Goal: Task Accomplishment & Management: Use online tool/utility

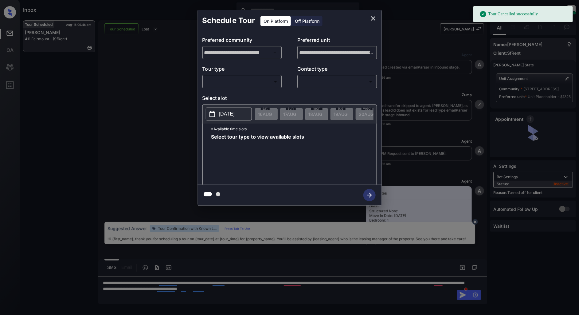
scroll to position [1908, 0]
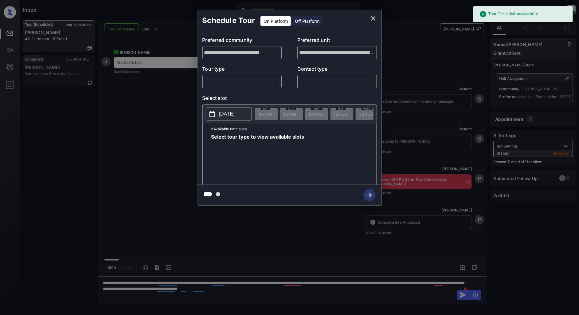
click at [303, 22] on div "Off Platform" at bounding box center [307, 21] width 31 height 10
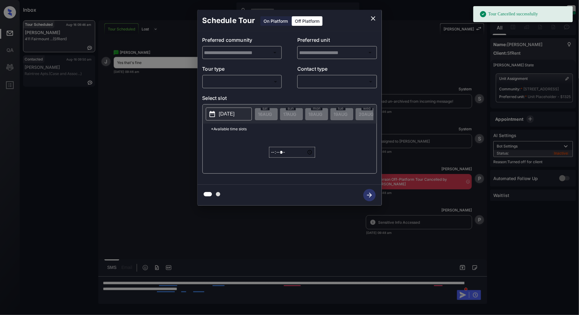
type input "**********"
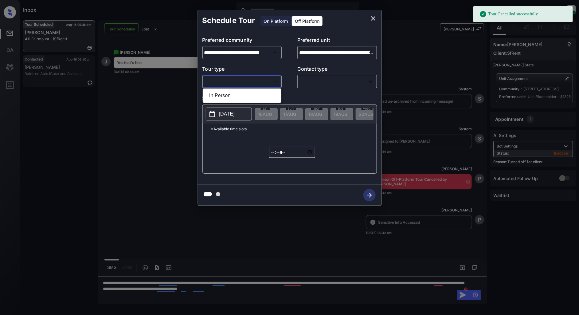
click at [260, 78] on body "Tour Cancelled successfully Inbox Patrick Deasis Online Set yourself offline Se…" at bounding box center [289, 157] width 579 height 315
click at [245, 92] on li "In Person" at bounding box center [242, 95] width 76 height 11
type input "********"
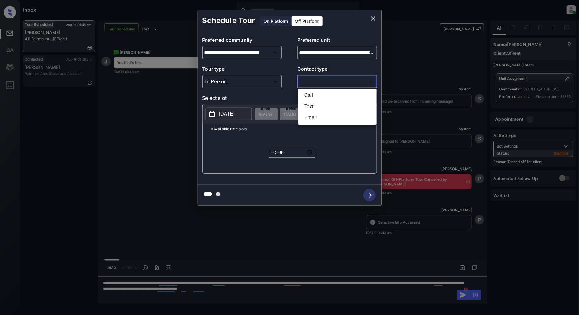
click at [312, 82] on body "Inbox Patrick Deasis Online Set yourself offline Set yourself on break Profile …" at bounding box center [289, 157] width 579 height 315
click at [323, 102] on li "Text" at bounding box center [337, 106] width 76 height 11
type input "****"
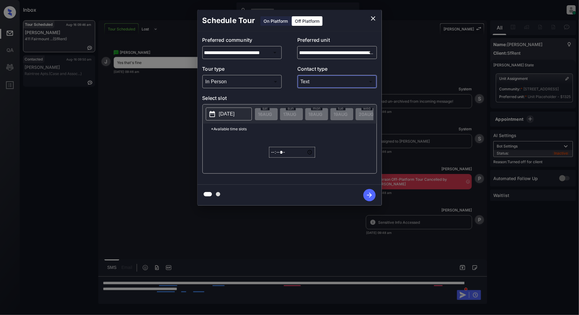
click at [232, 113] on p "[DATE]" at bounding box center [227, 113] width 16 height 7
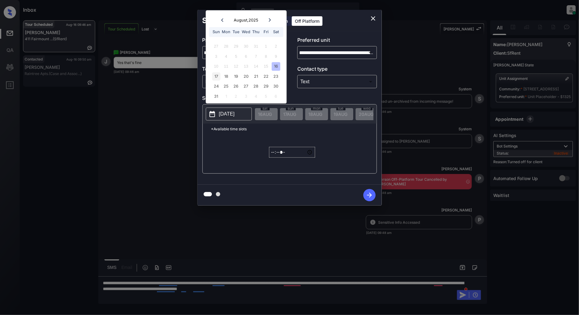
click at [218, 76] on div "17" at bounding box center [216, 76] width 8 height 8
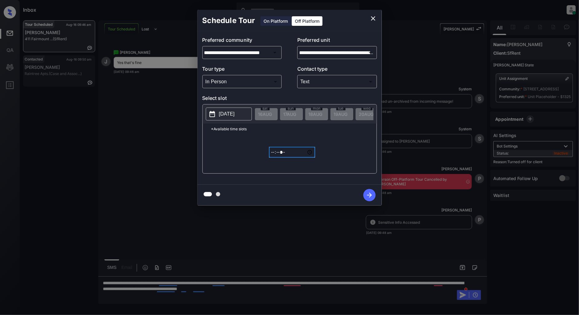
click at [274, 157] on input "*****" at bounding box center [292, 152] width 46 height 11
type input "*****"
click at [364, 195] on icon "button" at bounding box center [369, 195] width 12 height 12
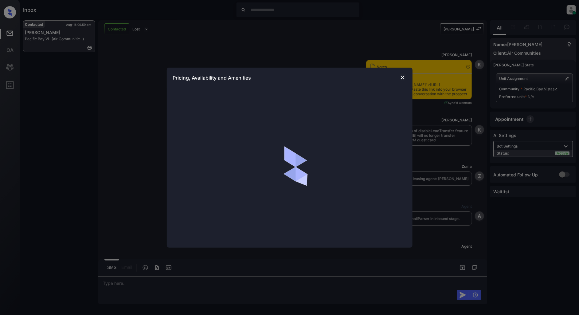
scroll to position [458, 0]
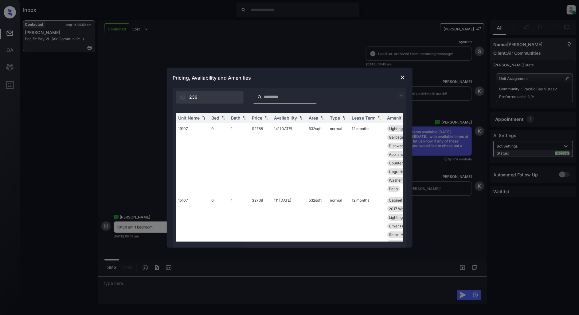
click at [401, 96] on img at bounding box center [400, 95] width 7 height 7
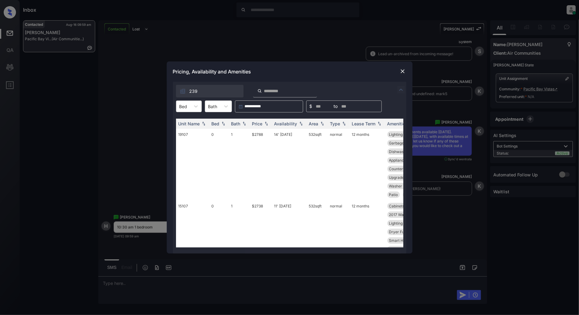
click at [177, 106] on div "Bed" at bounding box center [183, 106] width 14 height 9
click at [186, 130] on div "1" at bounding box center [189, 132] width 26 height 11
click at [268, 123] on img at bounding box center [266, 124] width 6 height 4
click at [268, 123] on img at bounding box center [266, 123] width 6 height 5
click at [255, 134] on td "$3197" at bounding box center [261, 169] width 22 height 80
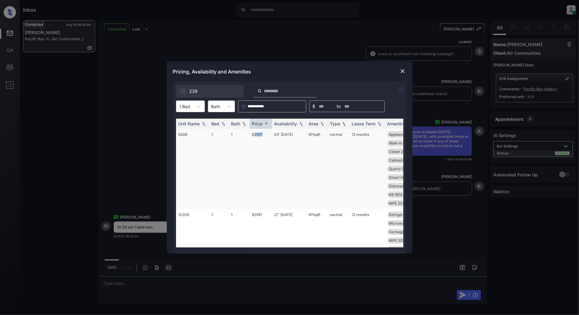
click at [255, 134] on td "$3197" at bounding box center [261, 169] width 22 height 80
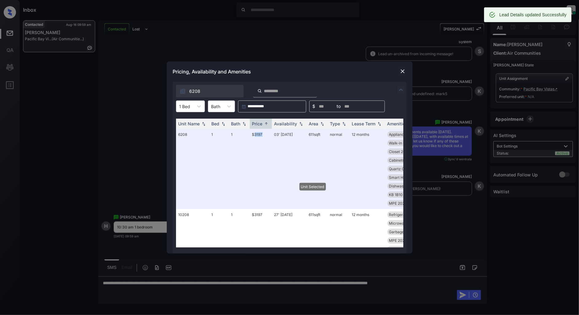
click at [399, 71] on div at bounding box center [402, 71] width 7 height 7
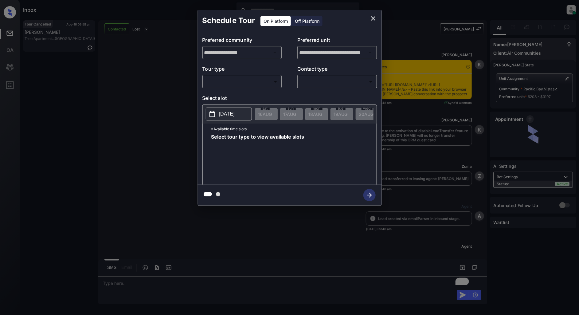
scroll to position [594, 0]
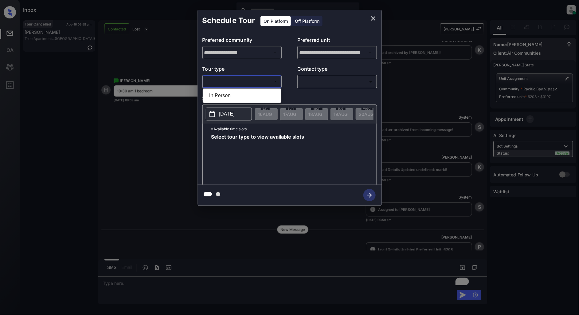
click at [264, 79] on body "Inbox Patrick Deasis Online Set yourself offline Set yourself on break Profile …" at bounding box center [289, 157] width 579 height 315
click at [228, 93] on li "In Person" at bounding box center [242, 95] width 76 height 11
type input "********"
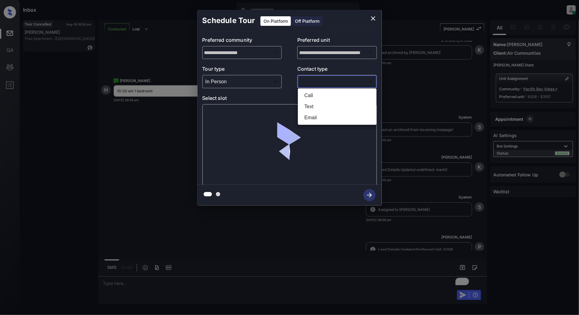
click at [325, 84] on body "Inbox Patrick Deasis Online Set yourself offline Set yourself on break Profile …" at bounding box center [289, 157] width 579 height 315
click at [321, 105] on li "Text" at bounding box center [337, 106] width 76 height 11
type input "****"
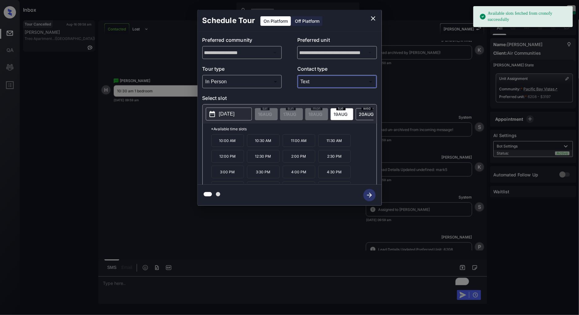
click at [258, 147] on p "10:30 AM" at bounding box center [263, 140] width 33 height 13
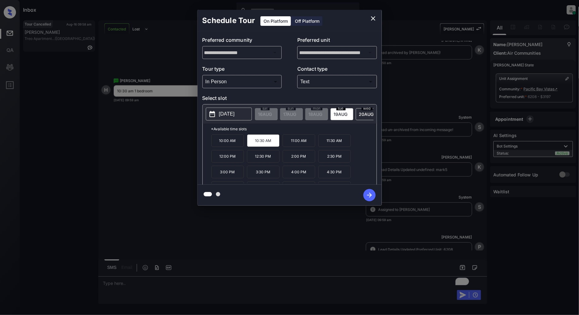
click at [369, 195] on icon "button" at bounding box center [369, 195] width 5 height 5
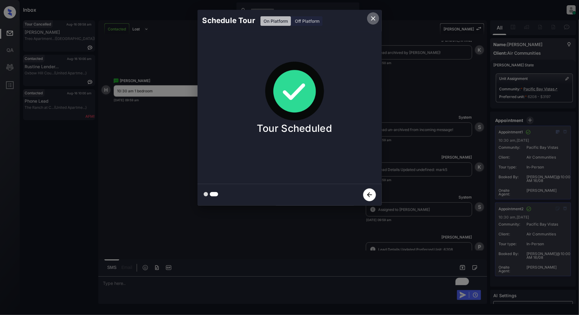
click at [372, 21] on icon "close" at bounding box center [372, 18] width 7 height 7
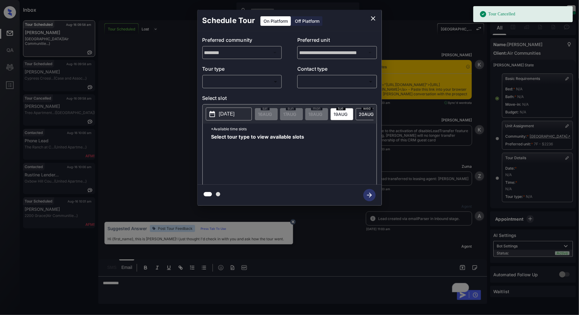
scroll to position [3847, 0]
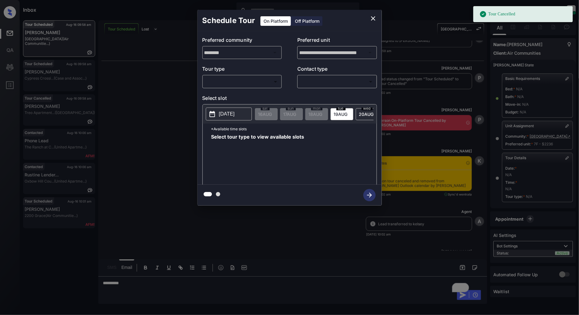
click at [236, 76] on div "​ ​" at bounding box center [242, 81] width 80 height 13
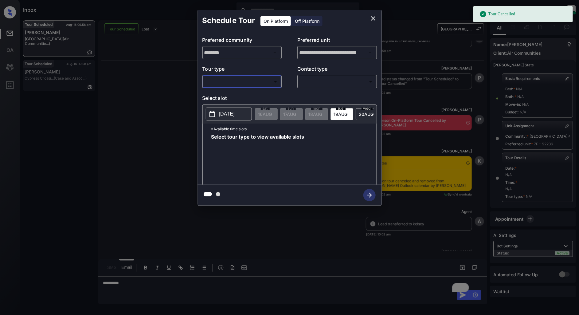
click at [227, 75] on div "​ ​" at bounding box center [242, 81] width 80 height 13
click at [224, 80] on body "Tour Cancelled Inbox Patrick Deasis Online Set yourself offline Set yourself on…" at bounding box center [289, 157] width 579 height 315
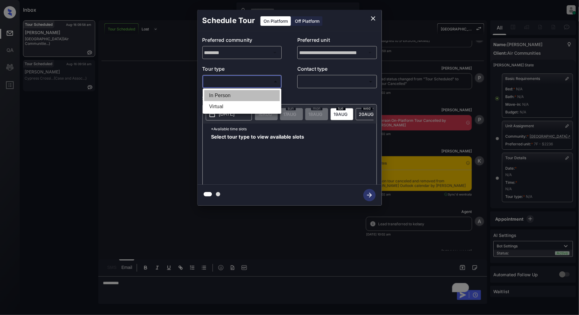
click at [222, 96] on li "In Person" at bounding box center [242, 95] width 76 height 11
type input "********"
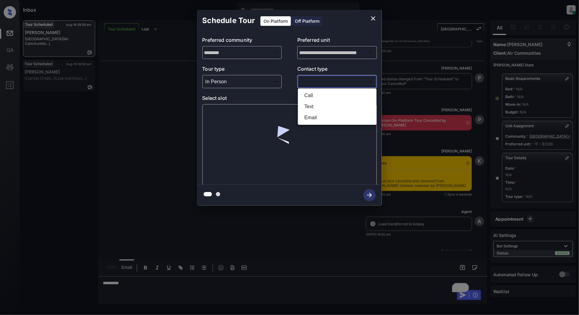
click at [333, 82] on body "Inbox Patrick Deasis Online Set yourself offline Set yourself on break Profile …" at bounding box center [289, 157] width 579 height 315
click at [318, 108] on li "Text" at bounding box center [337, 106] width 76 height 11
type input "****"
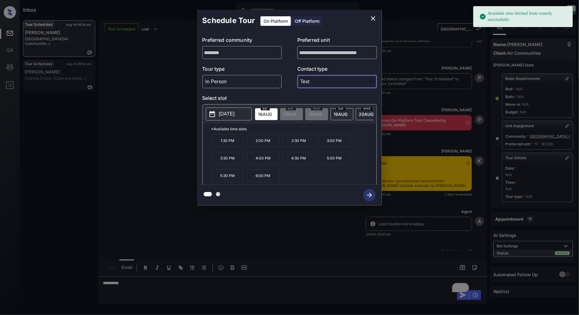
click at [225, 120] on button "2025-08-16" at bounding box center [229, 113] width 46 height 13
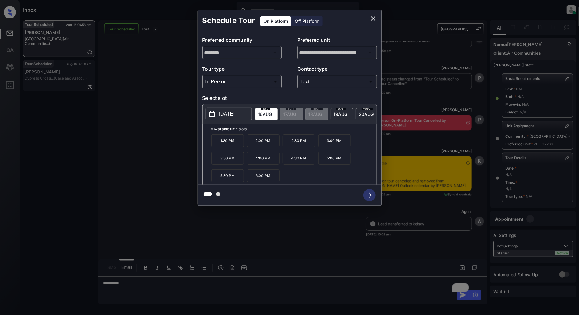
click at [149, 112] on div "**********" at bounding box center [289, 107] width 579 height 215
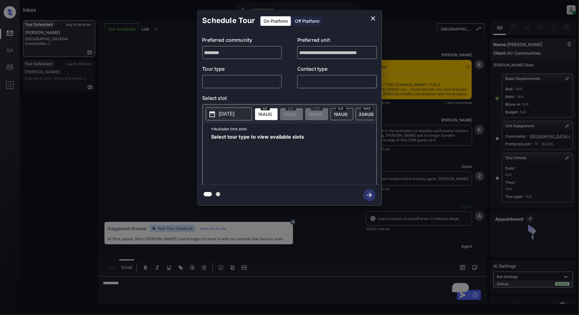
scroll to position [3904, 0]
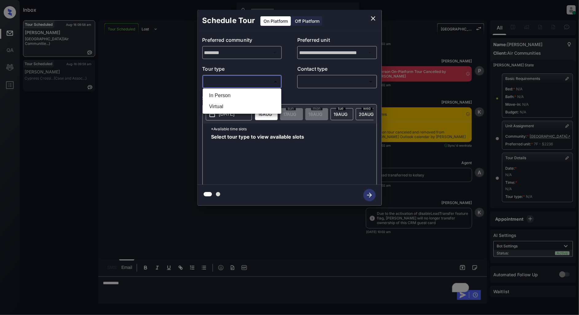
click at [232, 79] on body "Inbox [PERSON_NAME] Online Set yourself offline Set yourself on break Profile S…" at bounding box center [289, 157] width 579 height 315
click at [226, 95] on li "In Person" at bounding box center [242, 95] width 76 height 11
type input "********"
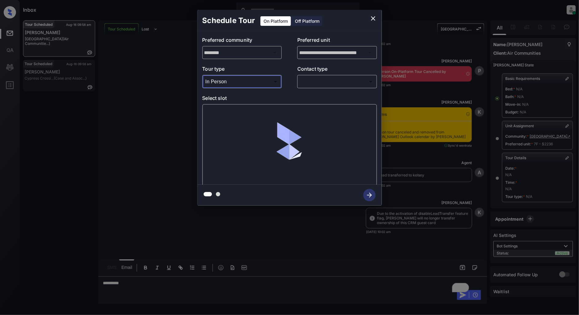
click at [338, 87] on div "​ ​" at bounding box center [337, 81] width 80 height 13
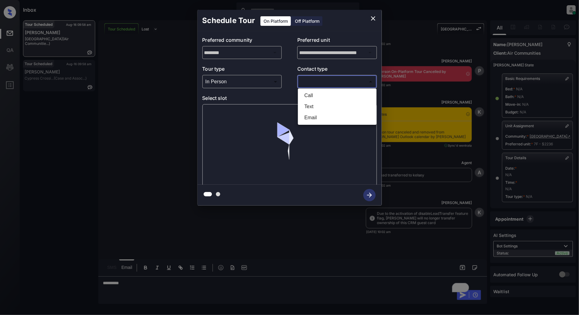
click at [320, 81] on body "Inbox [PERSON_NAME] Online Set yourself offline Set yourself on break Profile S…" at bounding box center [289, 157] width 579 height 315
click at [320, 105] on li "Text" at bounding box center [337, 106] width 76 height 11
type input "****"
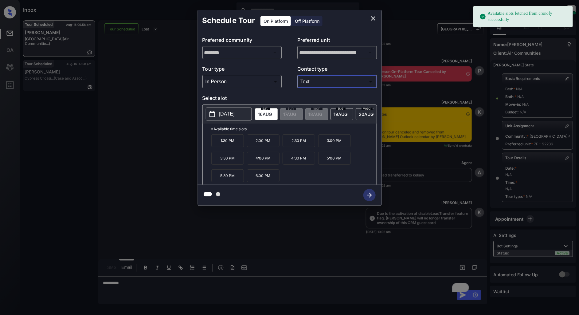
click at [224, 119] on button "[DATE]" at bounding box center [229, 113] width 46 height 13
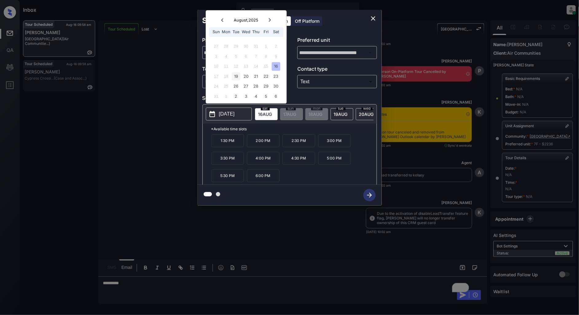
click at [240, 77] on div "19" at bounding box center [236, 76] width 8 height 8
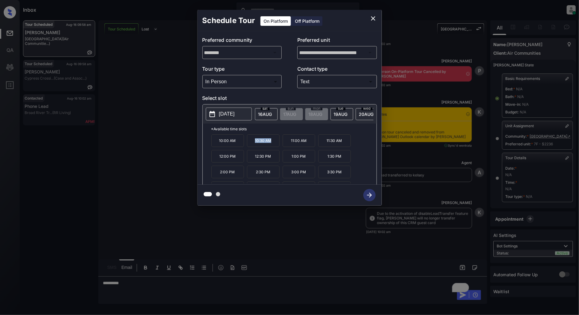
drag, startPoint x: 272, startPoint y: 143, endPoint x: 251, endPoint y: 143, distance: 21.2
click at [251, 143] on p "10:30 AM" at bounding box center [263, 140] width 33 height 13
copy p "10:30 AM"
drag, startPoint x: 304, startPoint y: 158, endPoint x: 288, endPoint y: 158, distance: 16.0
click at [288, 158] on p "1:00 PM" at bounding box center [298, 156] width 33 height 13
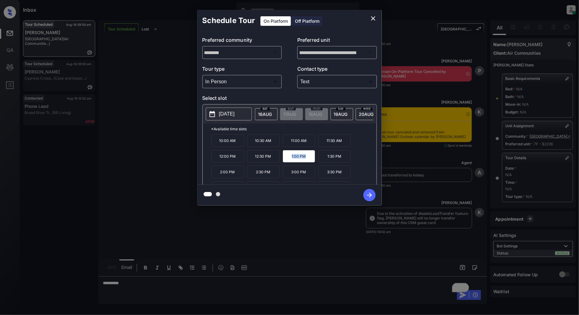
drag, startPoint x: 310, startPoint y: 159, endPoint x: 286, endPoint y: 159, distance: 23.6
click at [286, 159] on p "1:00 PM" at bounding box center [298, 156] width 33 height 13
copy p "1:00 PM"
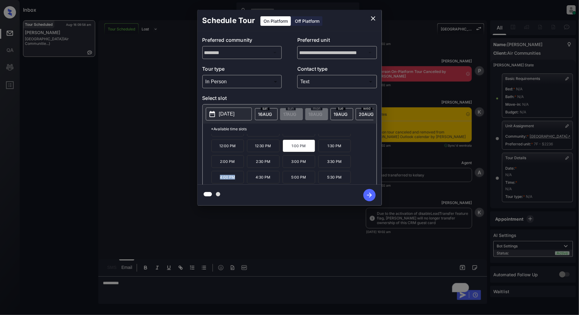
drag, startPoint x: 238, startPoint y: 180, endPoint x: 212, endPoint y: 181, distance: 26.4
click at [212, 181] on p "4:00 PM" at bounding box center [227, 177] width 33 height 13
copy p "4:00 PM"
click at [370, 16] on icon "close" at bounding box center [372, 18] width 7 height 7
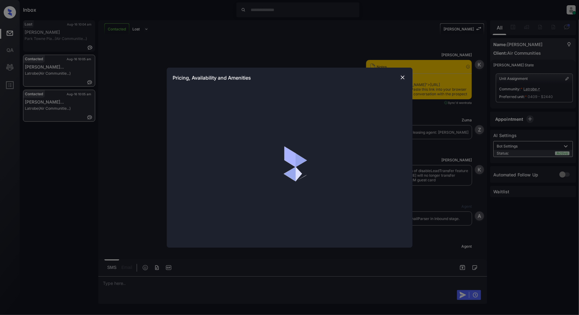
scroll to position [1357, 0]
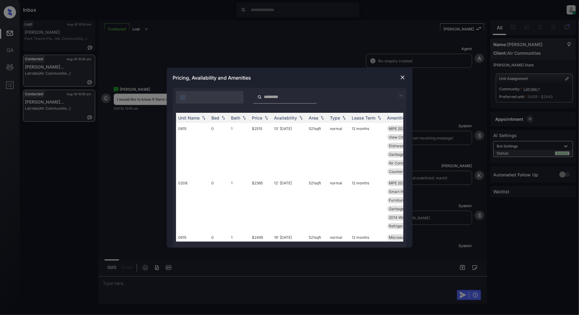
click at [401, 94] on img at bounding box center [400, 95] width 7 height 7
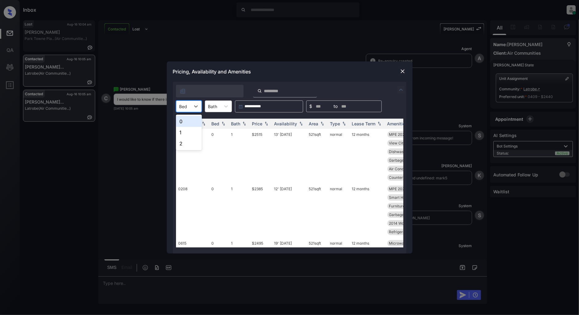
click at [188, 103] on div "Bed" at bounding box center [183, 106] width 14 height 9
click at [187, 123] on div "0" at bounding box center [189, 121] width 26 height 11
click at [191, 106] on div at bounding box center [185, 106] width 12 height 6
click at [181, 131] on div "1" at bounding box center [191, 132] width 30 height 11
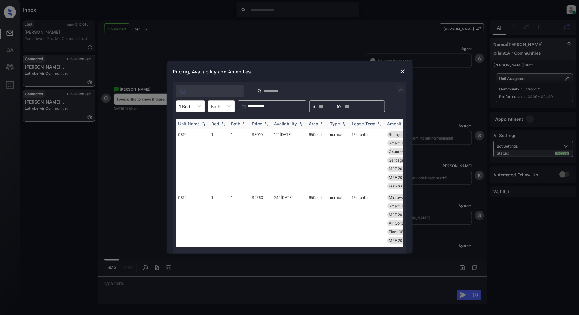
click at [261, 124] on div "Price" at bounding box center [257, 123] width 10 height 5
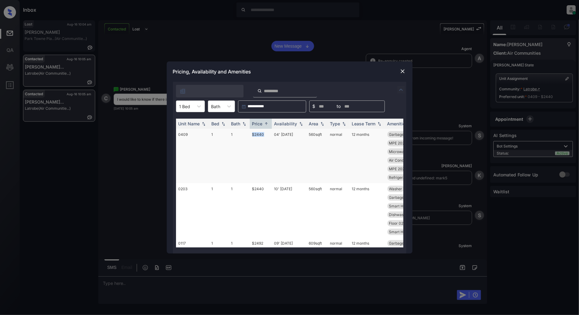
drag, startPoint x: 266, startPoint y: 131, endPoint x: 236, endPoint y: 132, distance: 30.4
click at [236, 132] on tr "0409 1 1 $2440 04' Oct 25 560 sqft normal 12 months Garbage disposa... Smart Ho…" at bounding box center [336, 156] width 321 height 54
copy tr "$2440"
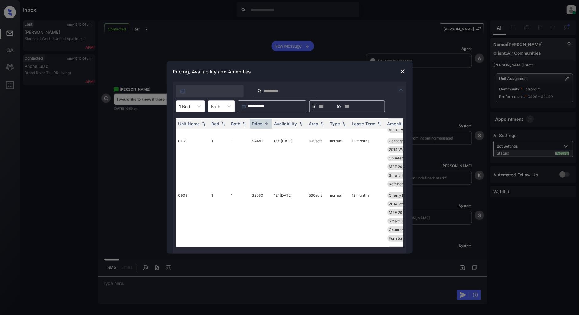
click at [404, 71] on img at bounding box center [402, 71] width 6 height 6
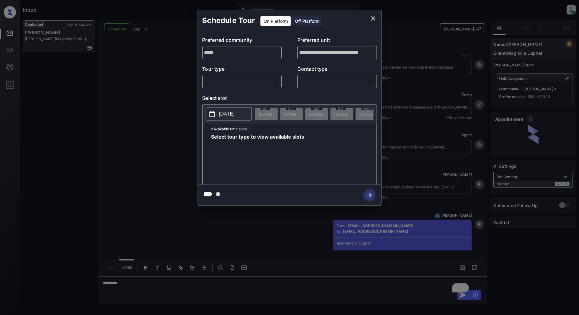
scroll to position [1035, 0]
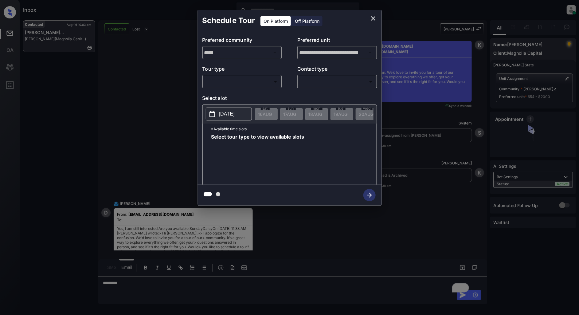
click at [262, 77] on body "Inbox [PERSON_NAME] Online Set yourself offline Set yourself on break Profile S…" at bounding box center [289, 157] width 579 height 315
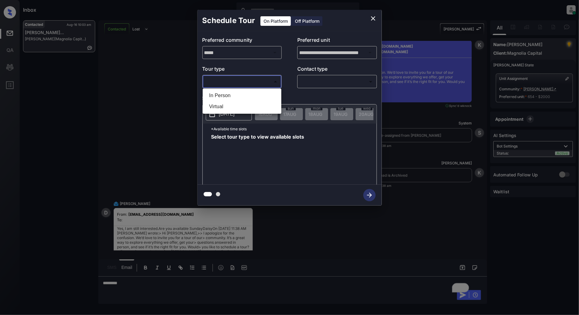
click at [213, 99] on li "In Person" at bounding box center [242, 95] width 76 height 11
type input "********"
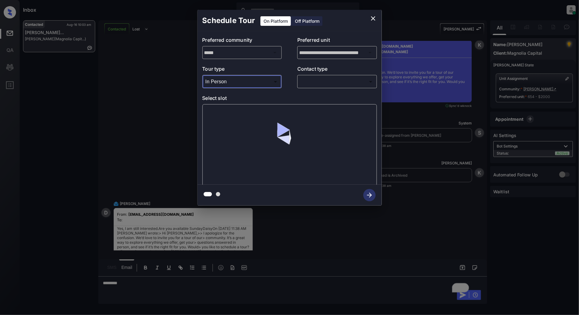
click at [330, 90] on div "**********" at bounding box center [289, 107] width 184 height 153
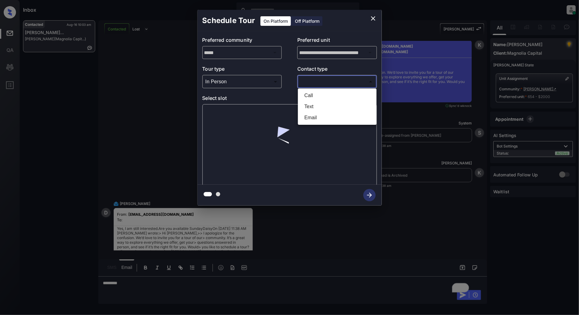
click at [330, 84] on body "Inbox [PERSON_NAME] Online Set yourself offline Set yourself on break Profile S…" at bounding box center [289, 157] width 579 height 315
click at [312, 107] on li "Text" at bounding box center [337, 106] width 76 height 11
type input "****"
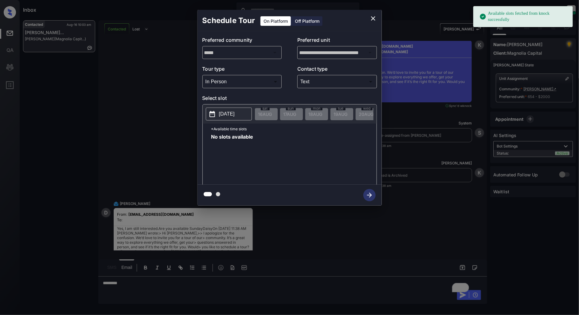
click at [223, 113] on p "2025-08-16" at bounding box center [227, 113] width 16 height 7
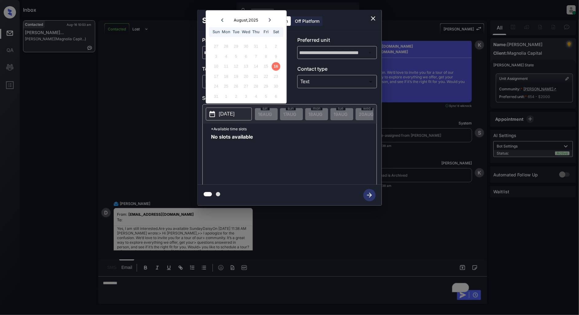
click at [371, 18] on icon "close" at bounding box center [372, 18] width 7 height 7
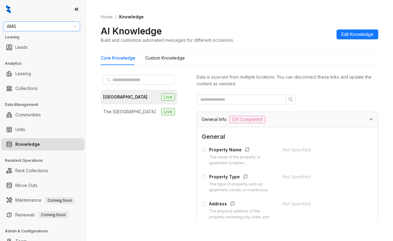
click at [41, 26] on span "AMG" at bounding box center [42, 26] width 70 height 9
type input "****"
click at [45, 40] on div "Magnolia Capital" at bounding box center [41, 38] width 67 height 7
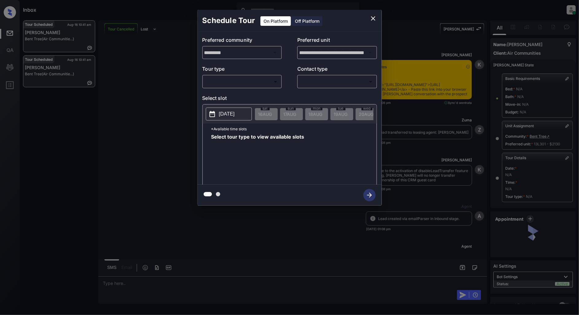
scroll to position [2871, 0]
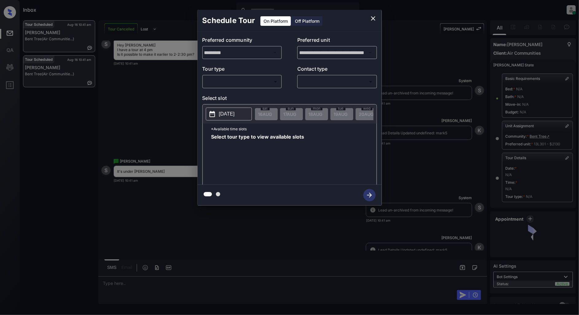
click at [240, 74] on p "Tour type" at bounding box center [242, 70] width 80 height 10
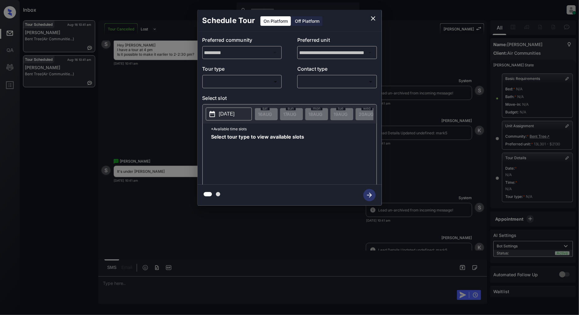
click at [238, 85] on div "Inbox Patrick Deasis Online Set yourself offline Set yourself on break Profile …" at bounding box center [289, 157] width 579 height 315
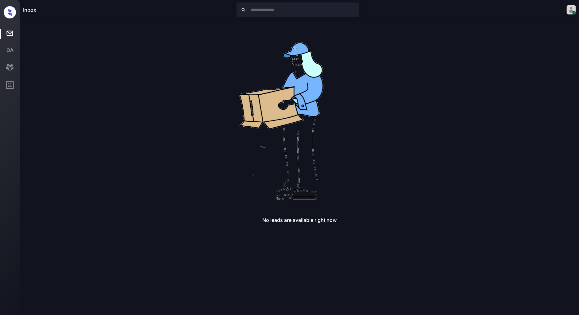
click at [167, 120] on div "No leads are available right now" at bounding box center [299, 121] width 553 height 203
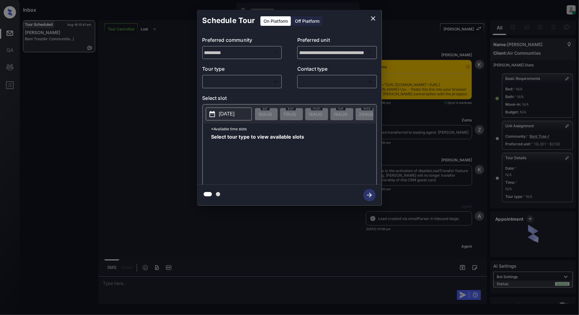
scroll to position [2700, 0]
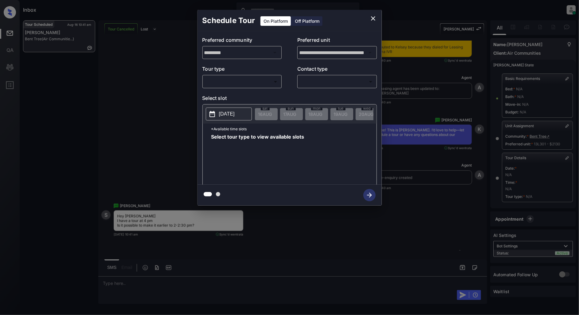
click at [255, 88] on div "**********" at bounding box center [289, 107] width 184 height 153
click at [252, 82] on body "Inbox [PERSON_NAME] Online Set yourself offline Set yourself on break Profile S…" at bounding box center [289, 157] width 579 height 315
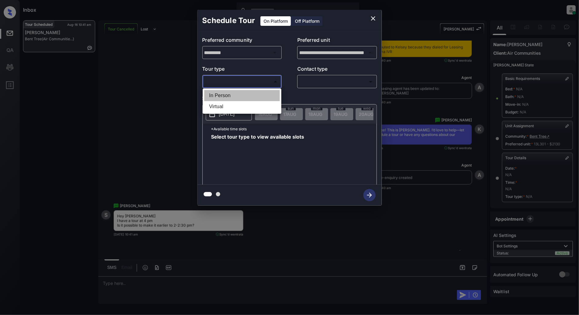
click at [234, 95] on li "In Person" at bounding box center [242, 95] width 76 height 11
type input "********"
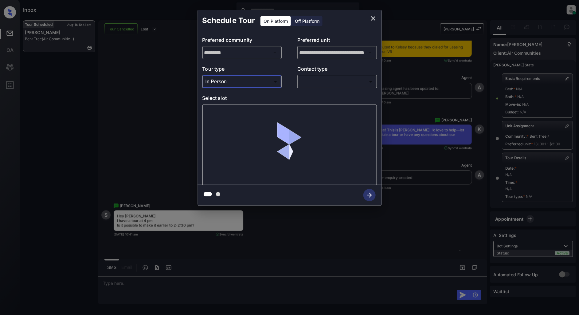
click at [333, 82] on body "Inbox [PERSON_NAME] Online Set yourself offline Set yourself on break Profile S…" at bounding box center [289, 157] width 579 height 315
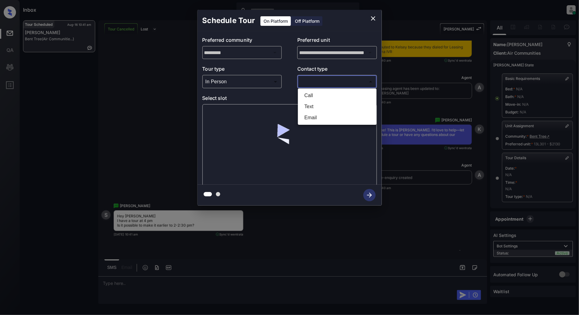
click at [313, 111] on li "Text" at bounding box center [337, 106] width 76 height 11
type input "****"
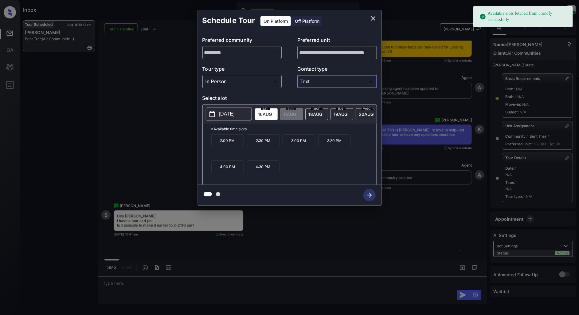
click at [224, 116] on p "[DATE]" at bounding box center [227, 113] width 16 height 7
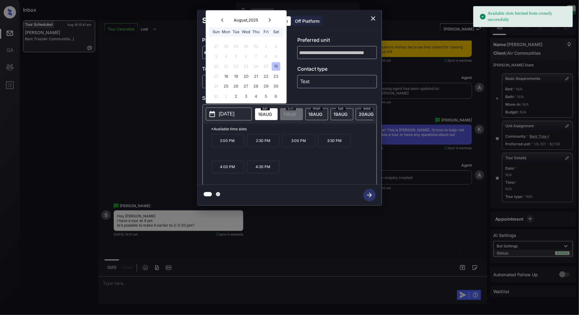
click at [351, 175] on div "2:00 PM 2:30 PM 3:00 PM 3:30 PM 4:00 PM 4:30 PM" at bounding box center [293, 158] width 165 height 49
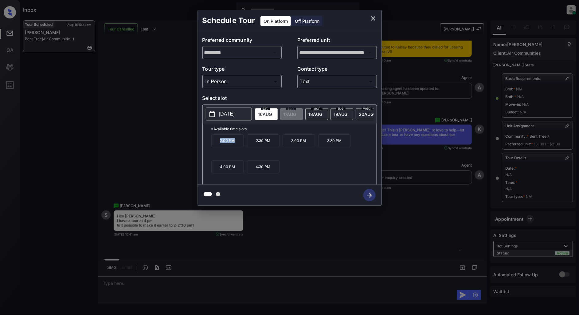
drag, startPoint x: 238, startPoint y: 146, endPoint x: 191, endPoint y: 145, distance: 46.4
click at [191, 145] on div "**********" at bounding box center [289, 107] width 579 height 215
copy p "2:00 PM"
drag, startPoint x: 274, startPoint y: 145, endPoint x: 243, endPoint y: 145, distance: 30.7
click at [243, 145] on div "2:00 PM 2:30 PM 3:00 PM 3:30 PM 4:00 PM 4:30 PM" at bounding box center [293, 158] width 165 height 49
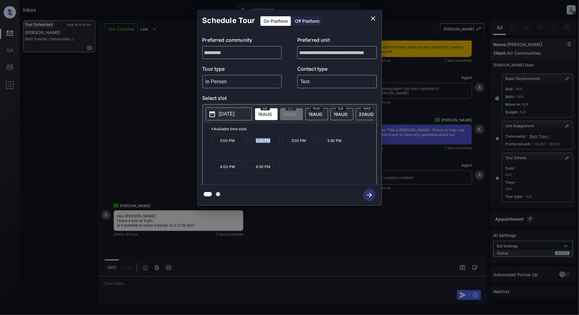
copy div "2:30 PM"
